Goal: Transaction & Acquisition: Subscribe to service/newsletter

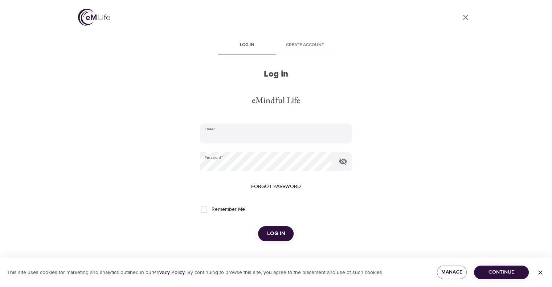
type input "[EMAIL_ADDRESS][DOMAIN_NAME]"
click at [274, 229] on span "Log in" at bounding box center [276, 233] width 18 height 9
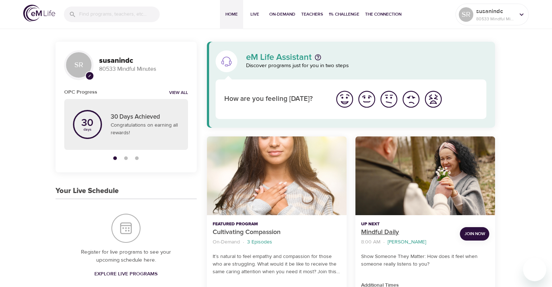
click at [371, 229] on p "Mindful Daily" at bounding box center [407, 232] width 93 height 10
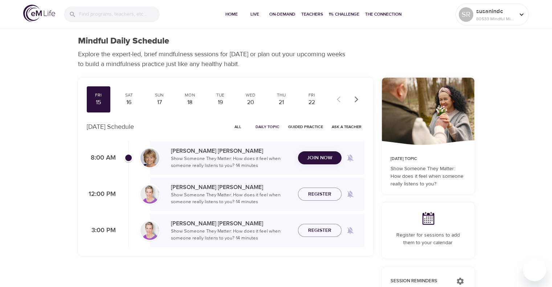
checkbox input "true"
click at [314, 155] on span "Join Now" at bounding box center [319, 153] width 25 height 9
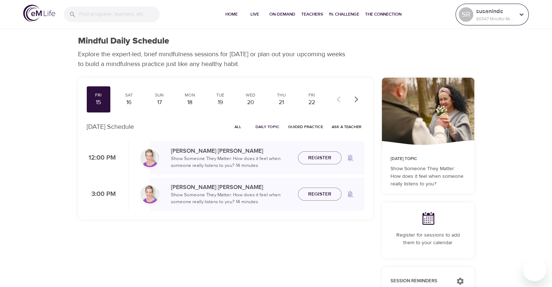
click at [522, 15] on icon at bounding box center [521, 15] width 8 height 8
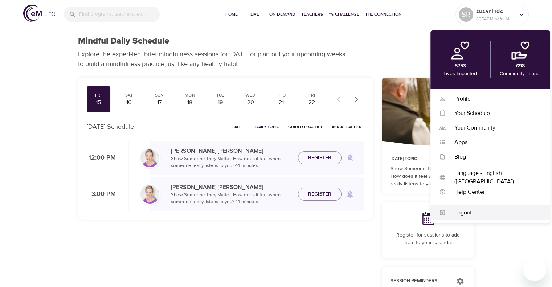
click at [465, 211] on div "Logout" at bounding box center [493, 213] width 96 height 8
